Goal: Browse casually

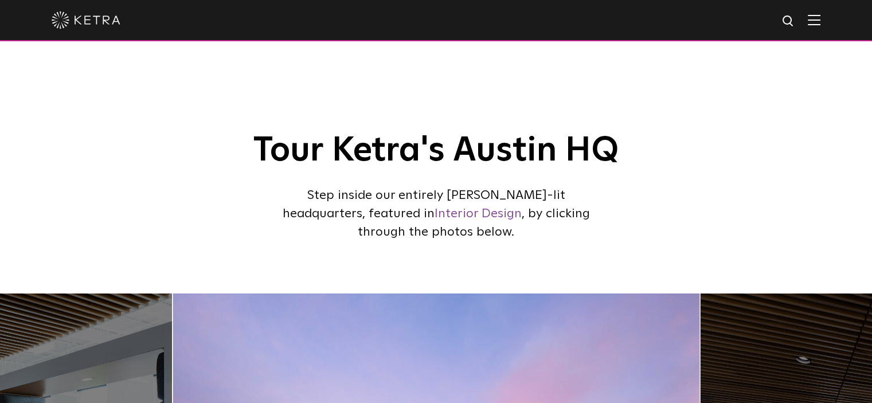
click at [102, 23] on img at bounding box center [86, 19] width 69 height 17
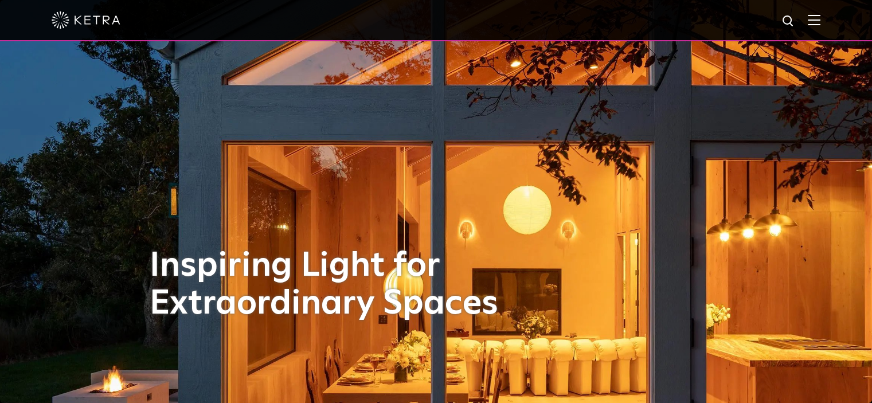
click at [819, 19] on img at bounding box center [814, 19] width 13 height 11
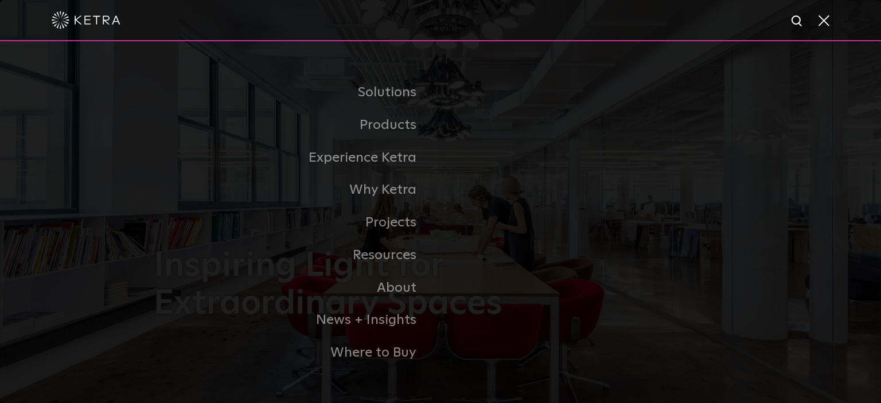
click at [78, 25] on img at bounding box center [86, 19] width 69 height 17
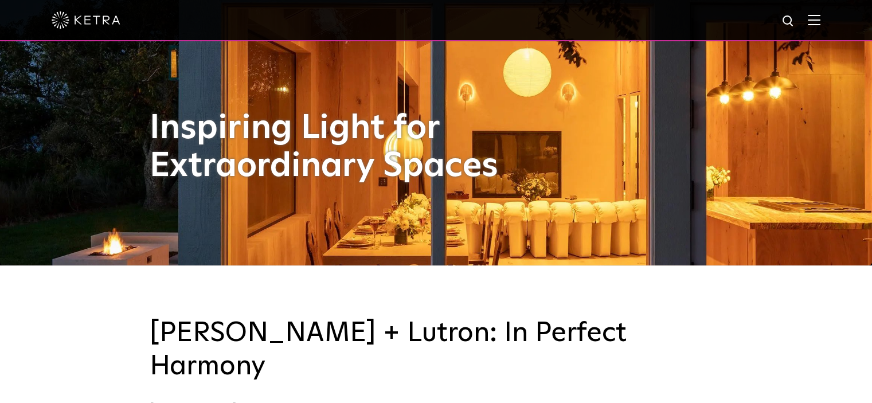
scroll to position [344, 0]
